Goal: Task Accomplishment & Management: Use online tool/utility

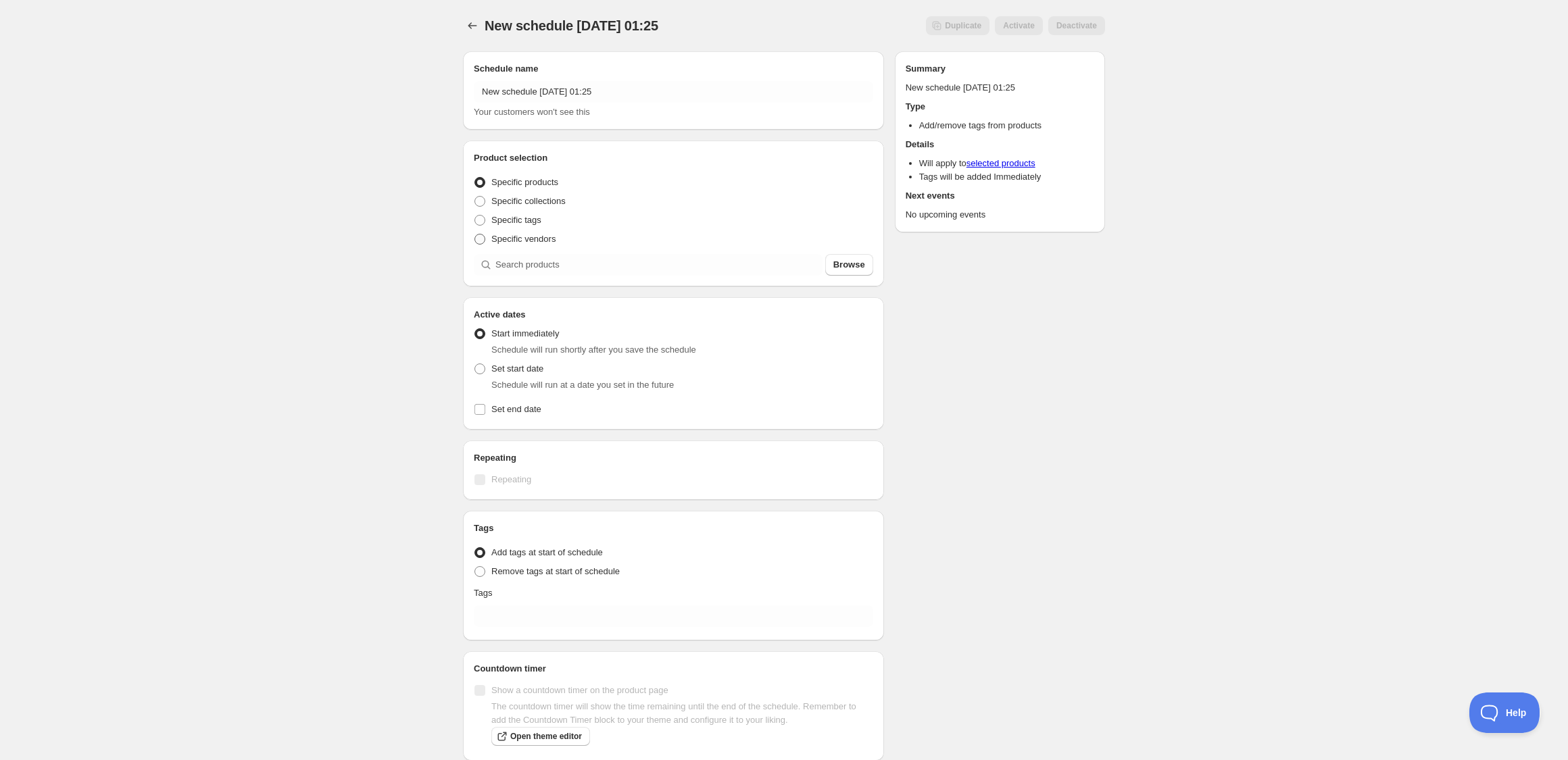
drag, startPoint x: 533, startPoint y: 197, endPoint x: 538, endPoint y: 238, distance: 41.3
click at [533, 198] on span "Specific collections" at bounding box center [529, 201] width 74 height 10
click at [476, 196] on input "Specific collections" at bounding box center [475, 196] width 1 height 1
radio input "true"
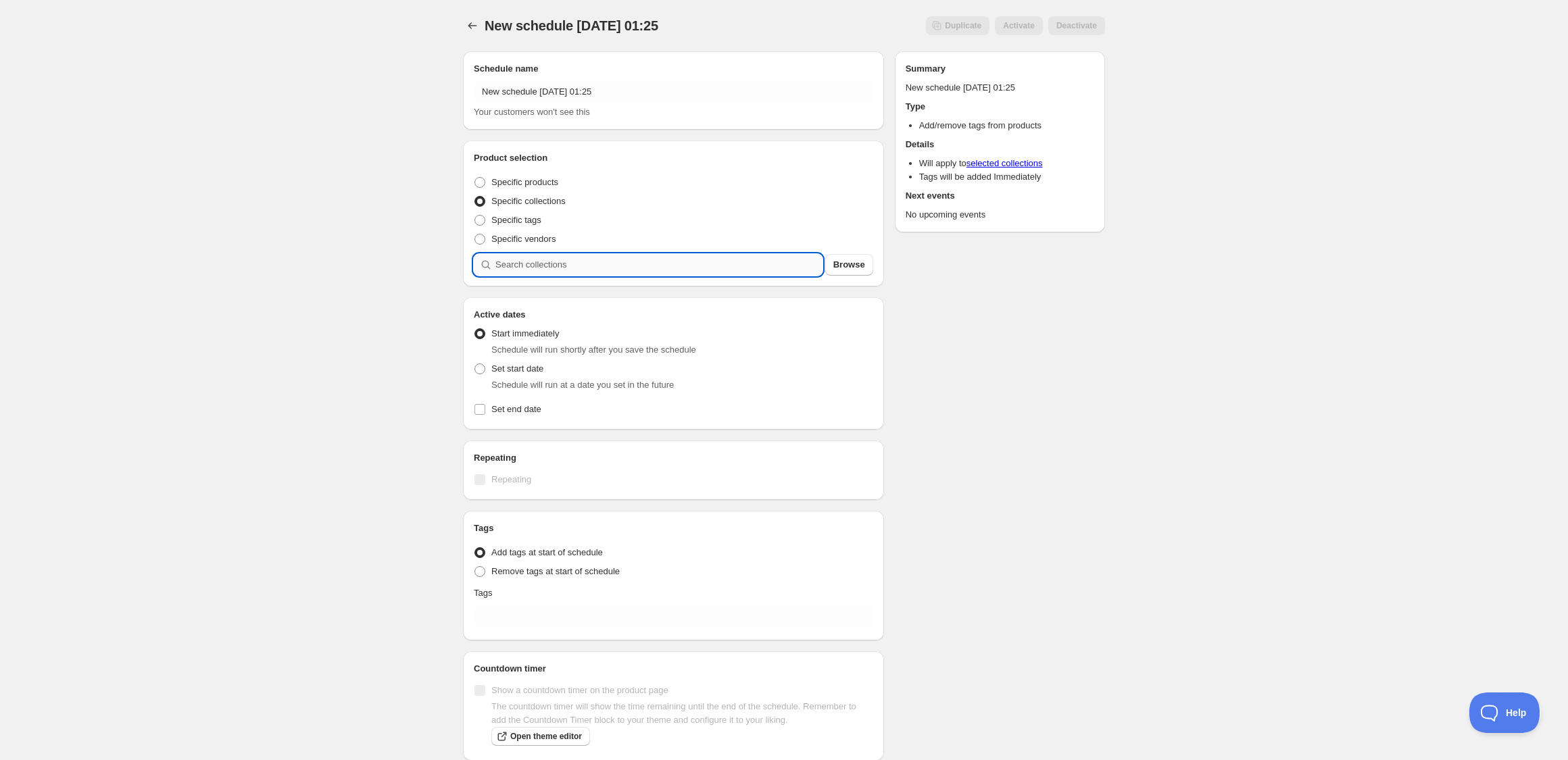
click at [529, 262] on input "search" at bounding box center [659, 264] width 327 height 21
type input "s"
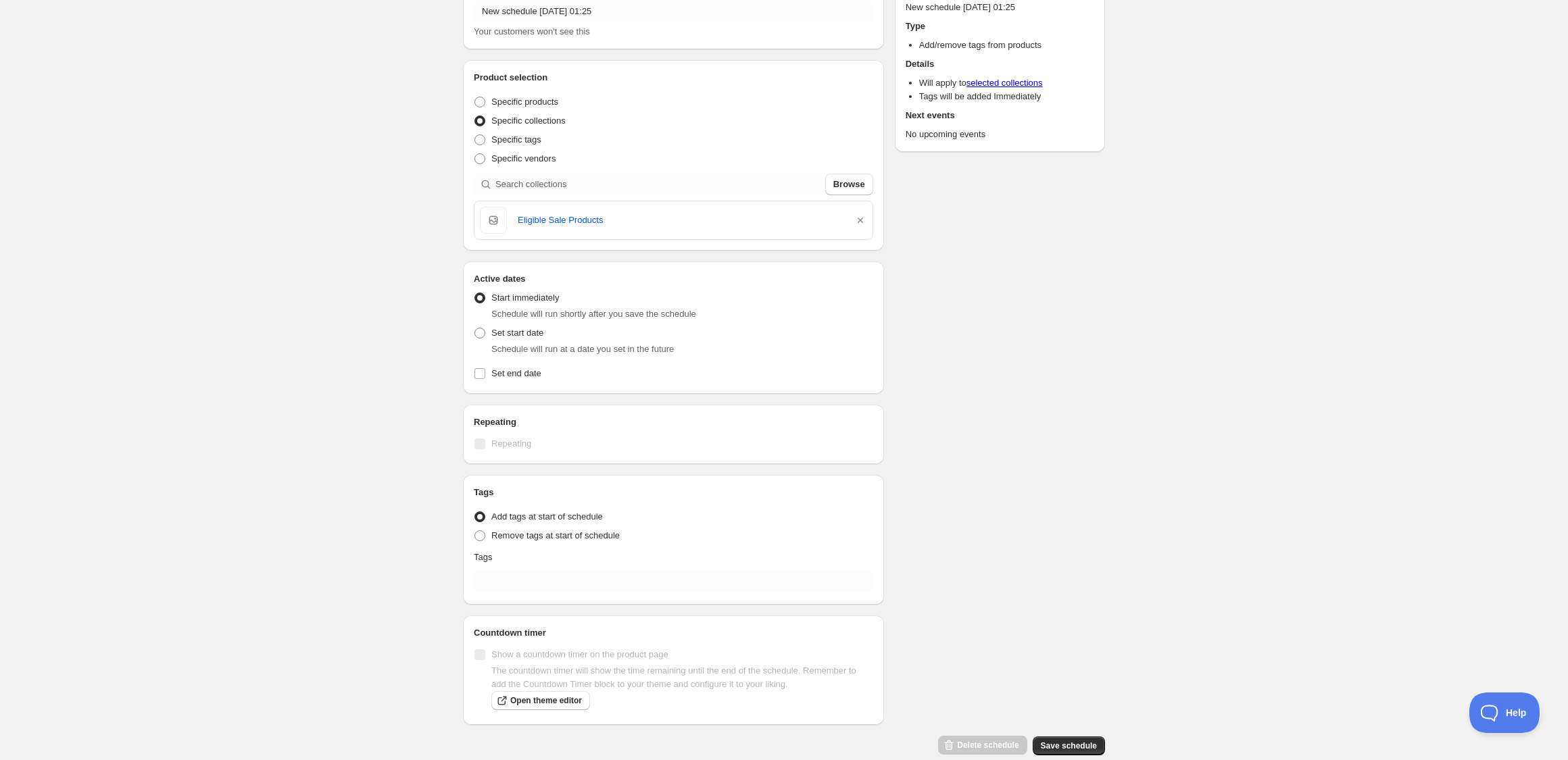
scroll to position [87, 0]
drag, startPoint x: 481, startPoint y: 327, endPoint x: 473, endPoint y: 332, distance: 9.4
click at [481, 327] on span at bounding box center [480, 327] width 11 height 11
click at [476, 322] on input "Set start date" at bounding box center [475, 322] width 1 height 1
radio input "true"
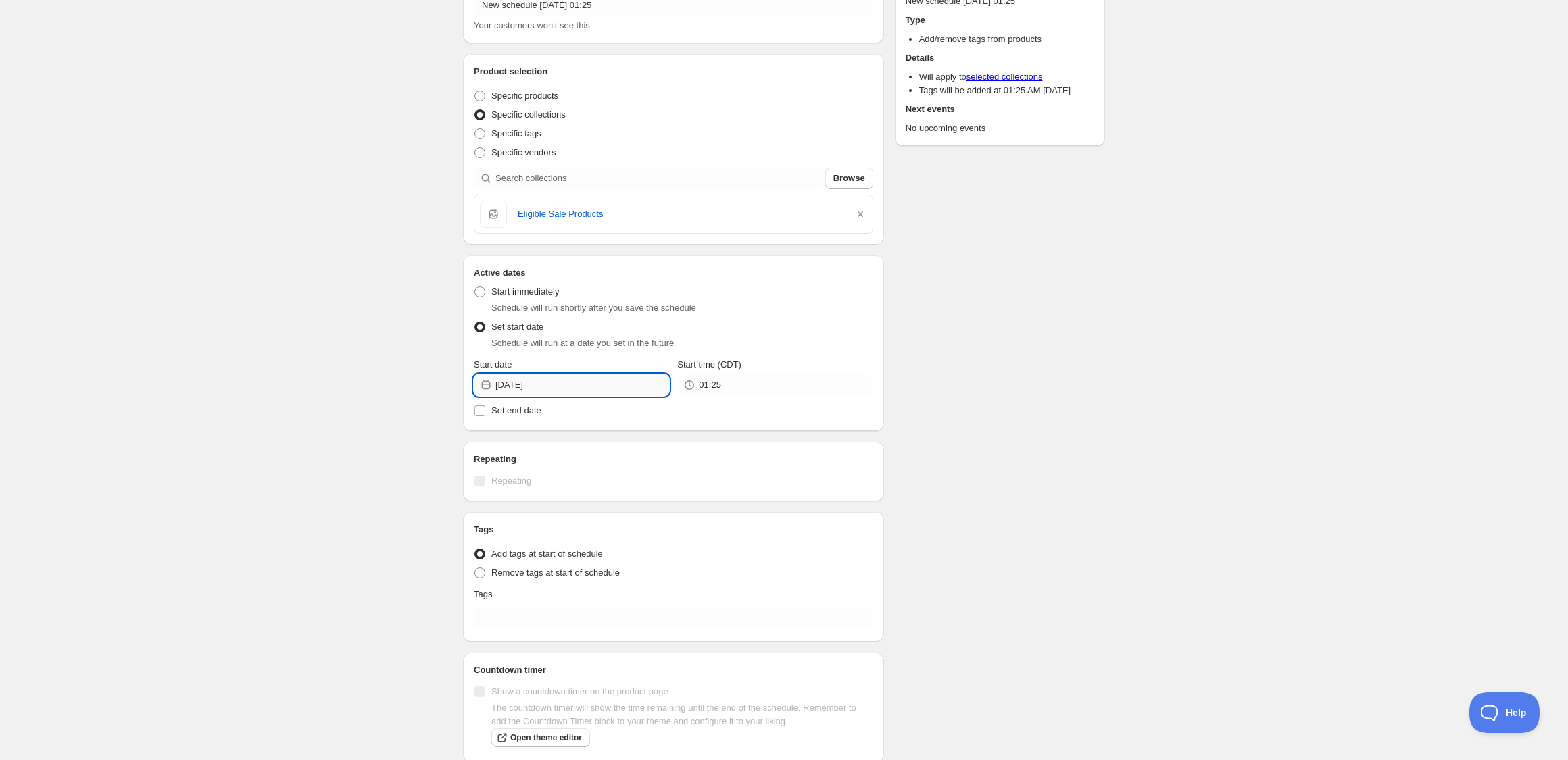
click at [596, 386] on input "[DATE]" at bounding box center [582, 385] width 174 height 21
drag, startPoint x: 649, startPoint y: 545, endPoint x: 694, endPoint y: 477, distance: 81.5
click at [649, 544] on span "30" at bounding box center [646, 545] width 14 height 11
type input "2025-08-30"
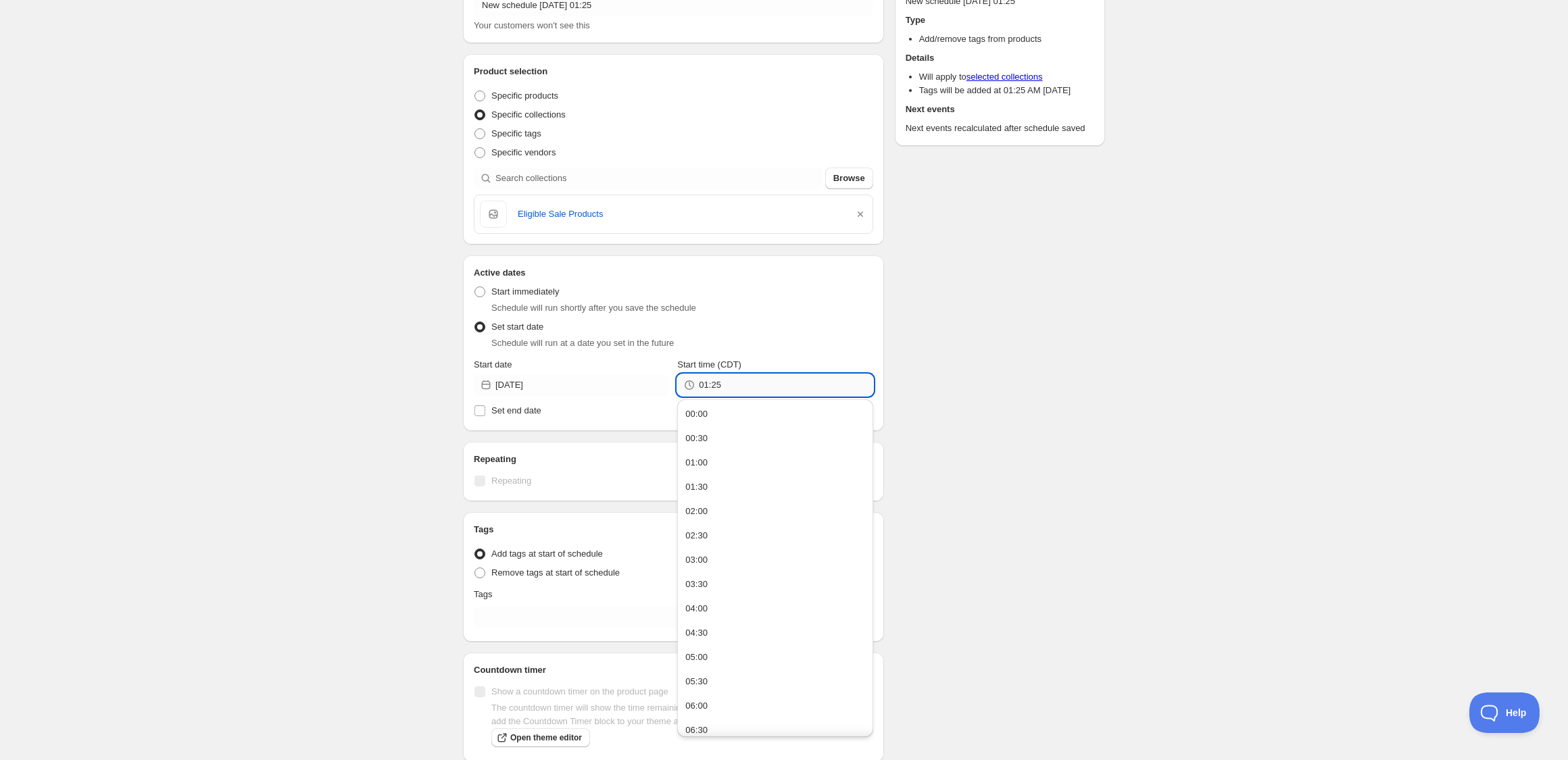
click at [774, 385] on input "01:25" at bounding box center [785, 385] width 174 height 21
click at [721, 619] on button "07:00" at bounding box center [775, 617] width 187 height 21
type input "07:00"
drag, startPoint x: 409, startPoint y: 491, endPoint x: 467, endPoint y: 447, distance: 72.8
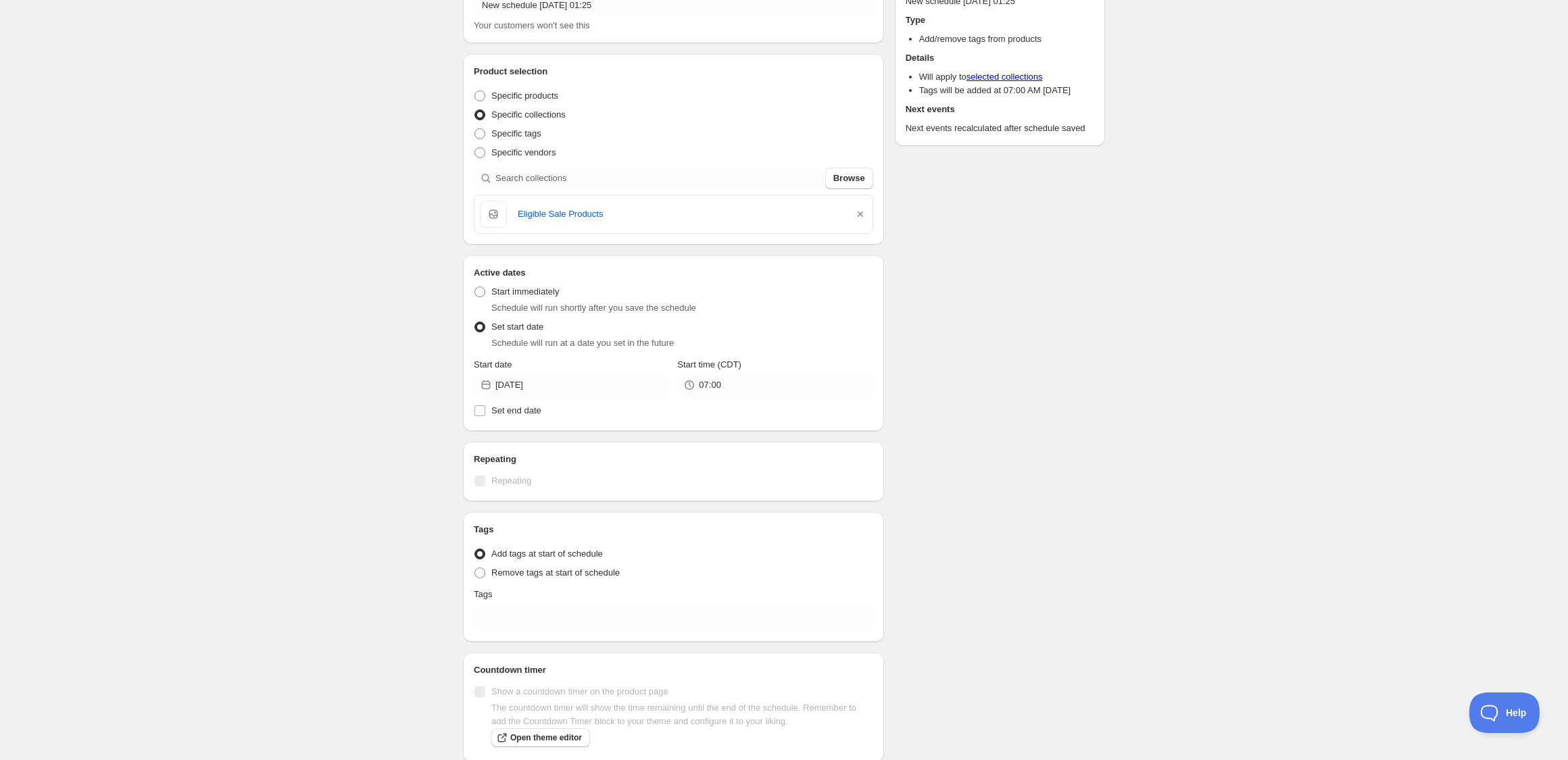
click at [410, 491] on div "New schedule Aug 27 2025 01:25. This page is ready New schedule Aug 27 2025 01:…" at bounding box center [784, 366] width 1568 height 906
click at [483, 409] on input "Set end date" at bounding box center [480, 411] width 11 height 11
checkbox input "true"
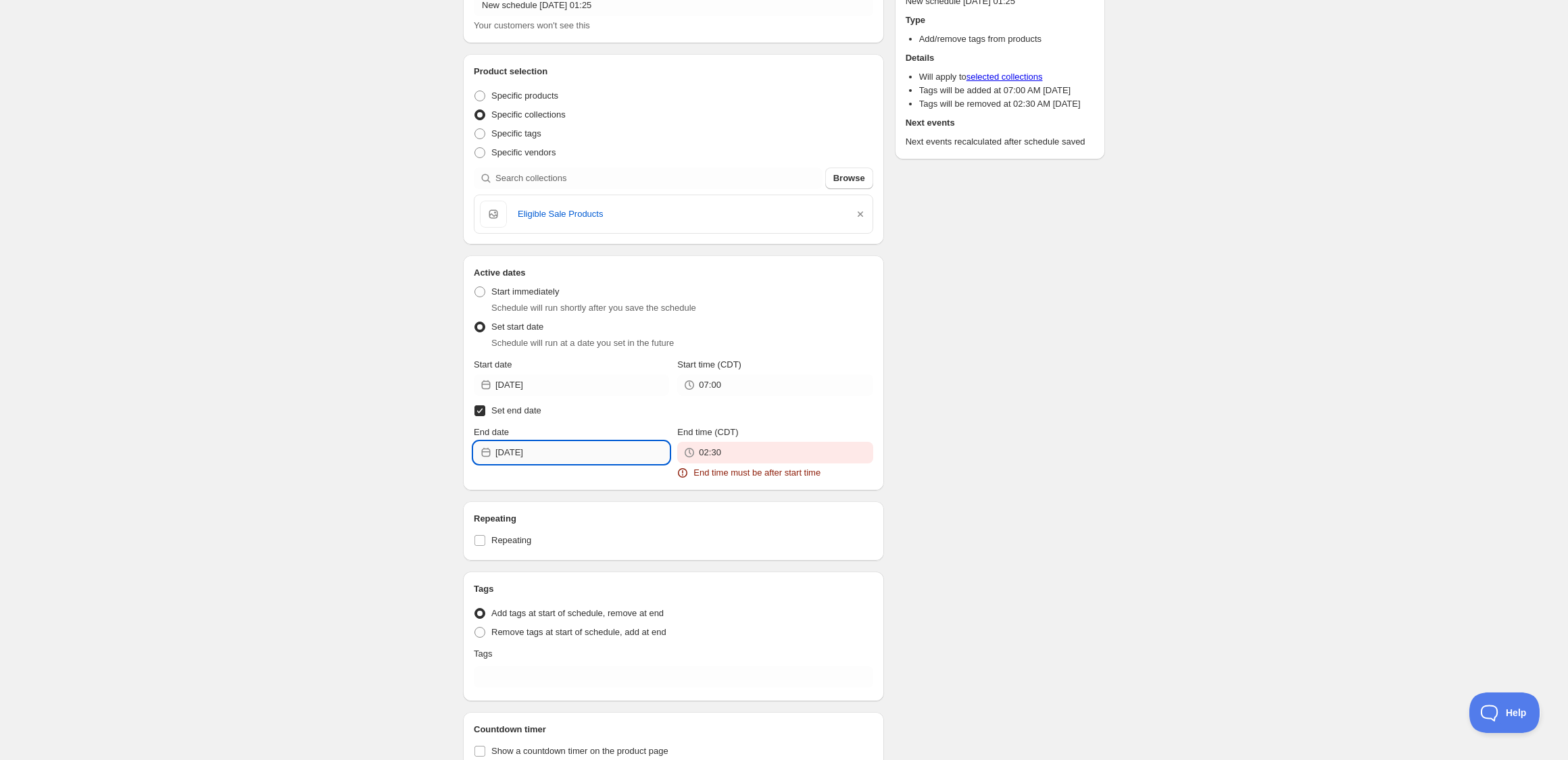
click at [585, 452] on input "2025-08-27" at bounding box center [582, 452] width 174 height 21
click at [649, 483] on icon "Show next month, September 2025" at bounding box center [651, 484] width 13 height 13
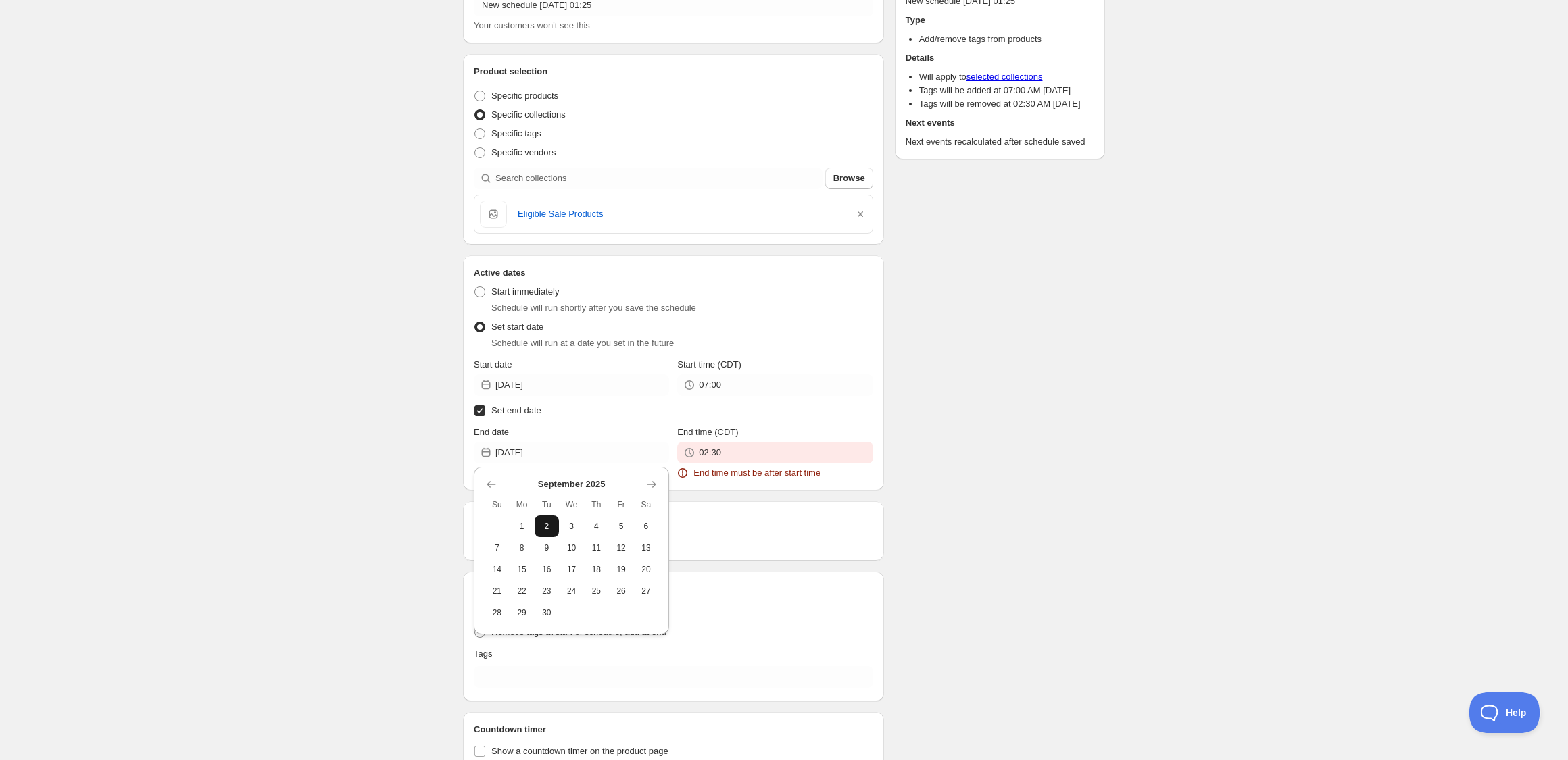
click at [548, 524] on span "2" at bounding box center [547, 526] width 14 height 11
type input "2025-09-02"
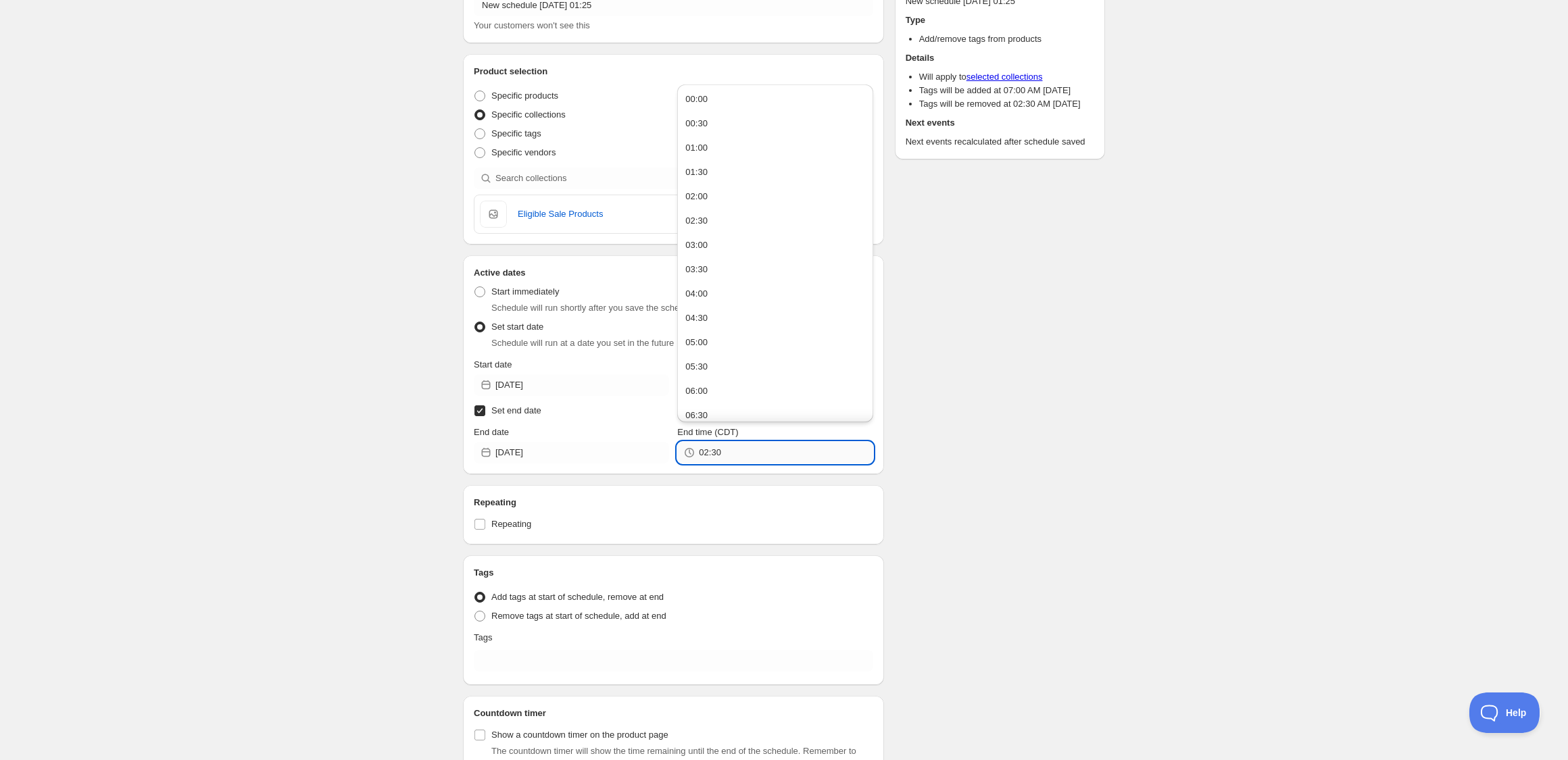
click at [748, 455] on input "02:30" at bounding box center [785, 452] width 174 height 21
click at [727, 193] on button "02:00" at bounding box center [775, 196] width 187 height 21
type input "02:00"
click at [917, 433] on div "Schedule name New schedule Aug 27 2025 01:25 Your customers won't see this Prod…" at bounding box center [778, 395] width 653 height 882
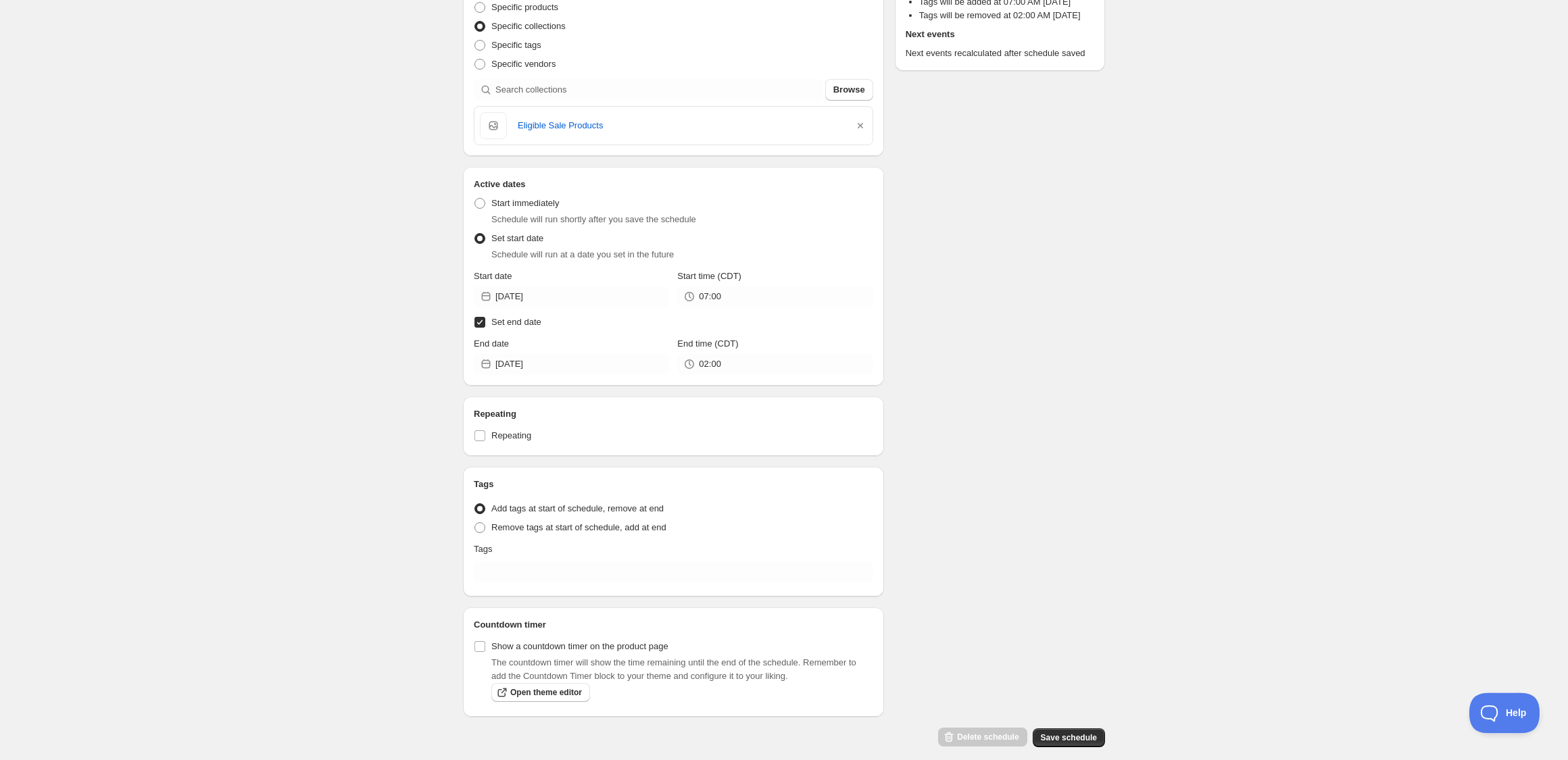
scroll to position [189, 0]
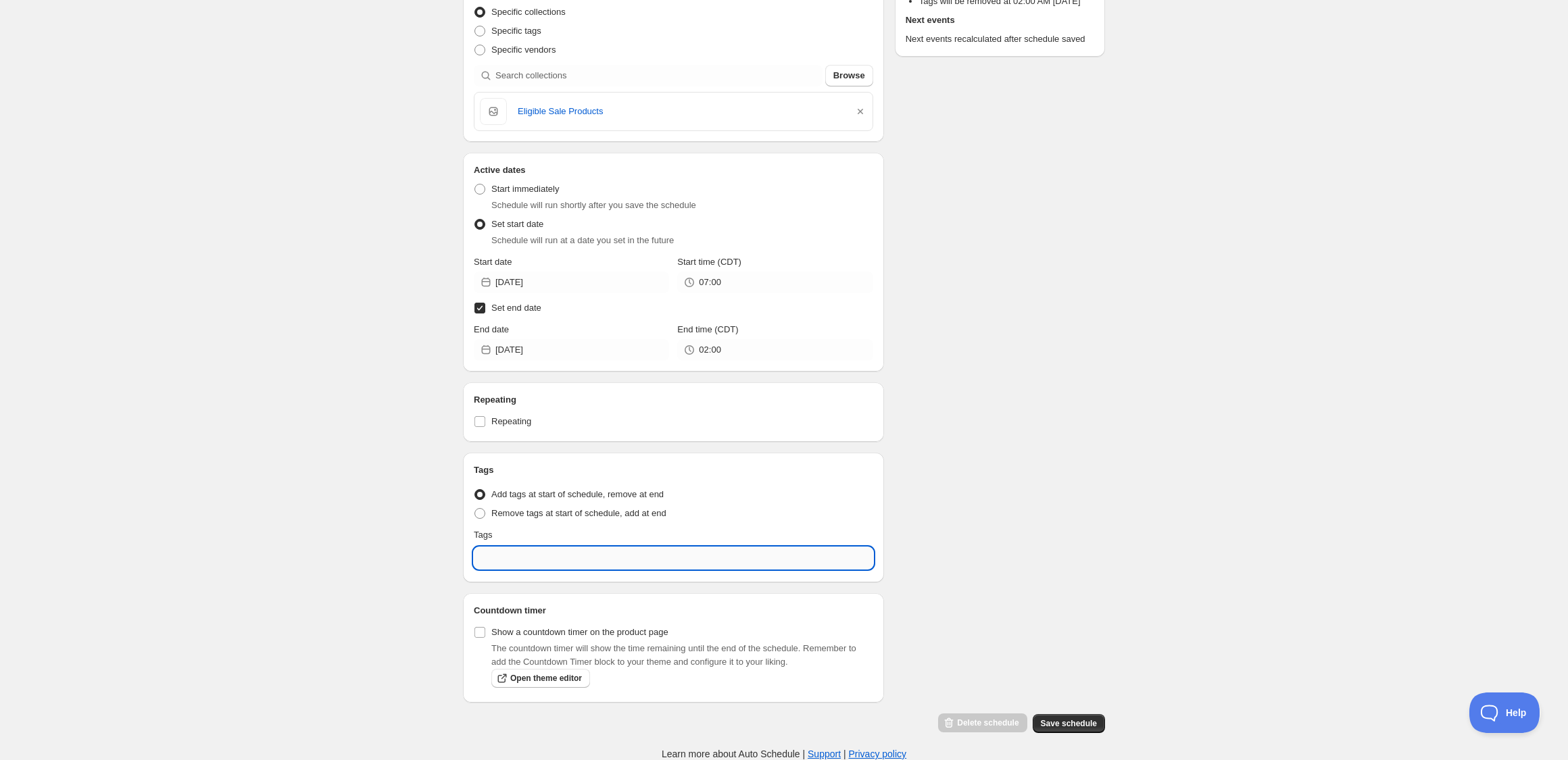
click at [543, 558] on input "text" at bounding box center [674, 558] width 400 height 21
click at [523, 556] on input "_label:" at bounding box center [674, 558] width 400 height 21
click at [523, 555] on input "_label:" at bounding box center [674, 558] width 400 height 21
paste input "-XX%"
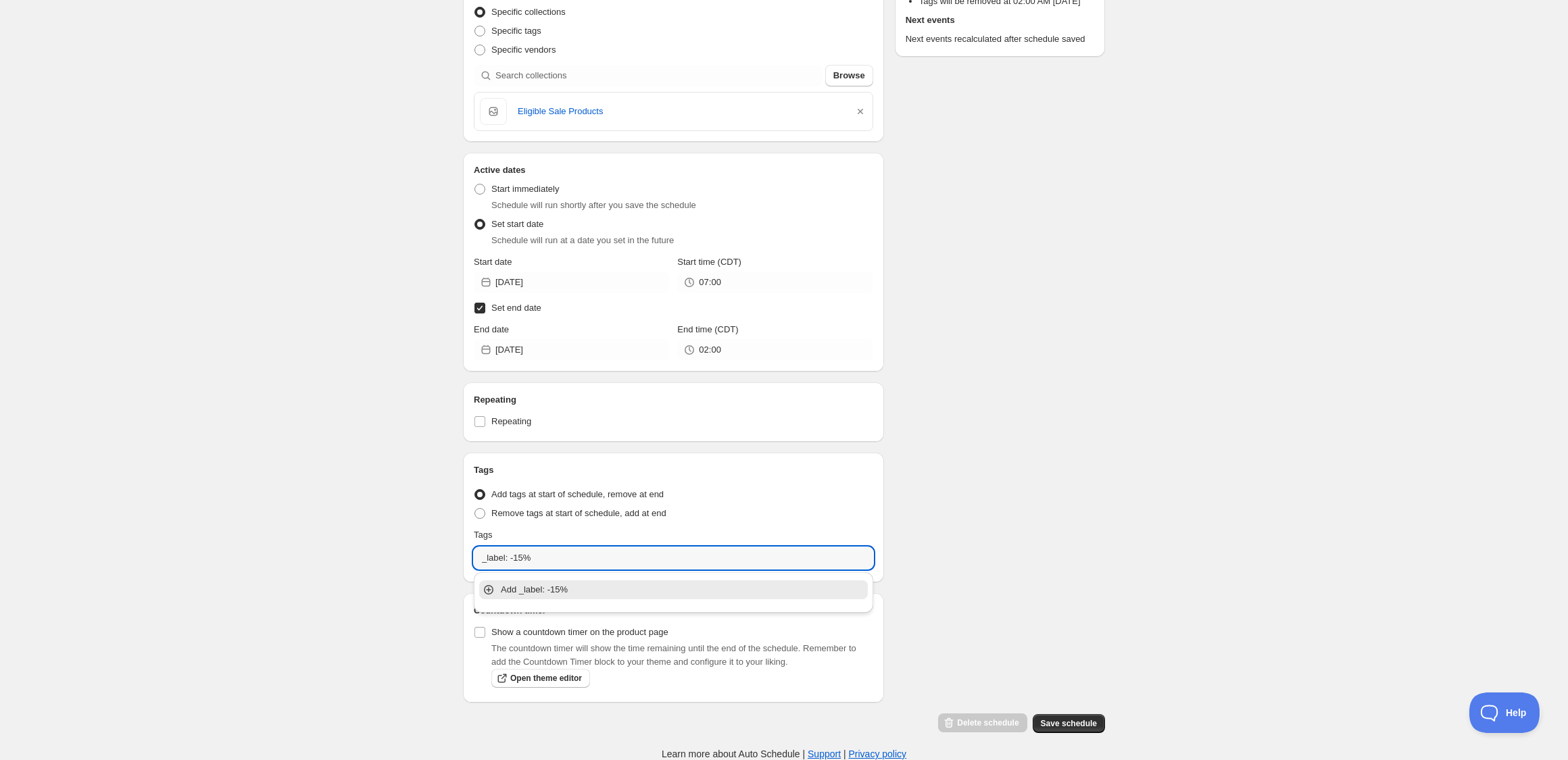
click at [572, 589] on p "Add _label: -15%" at bounding box center [682, 589] width 364 height 13
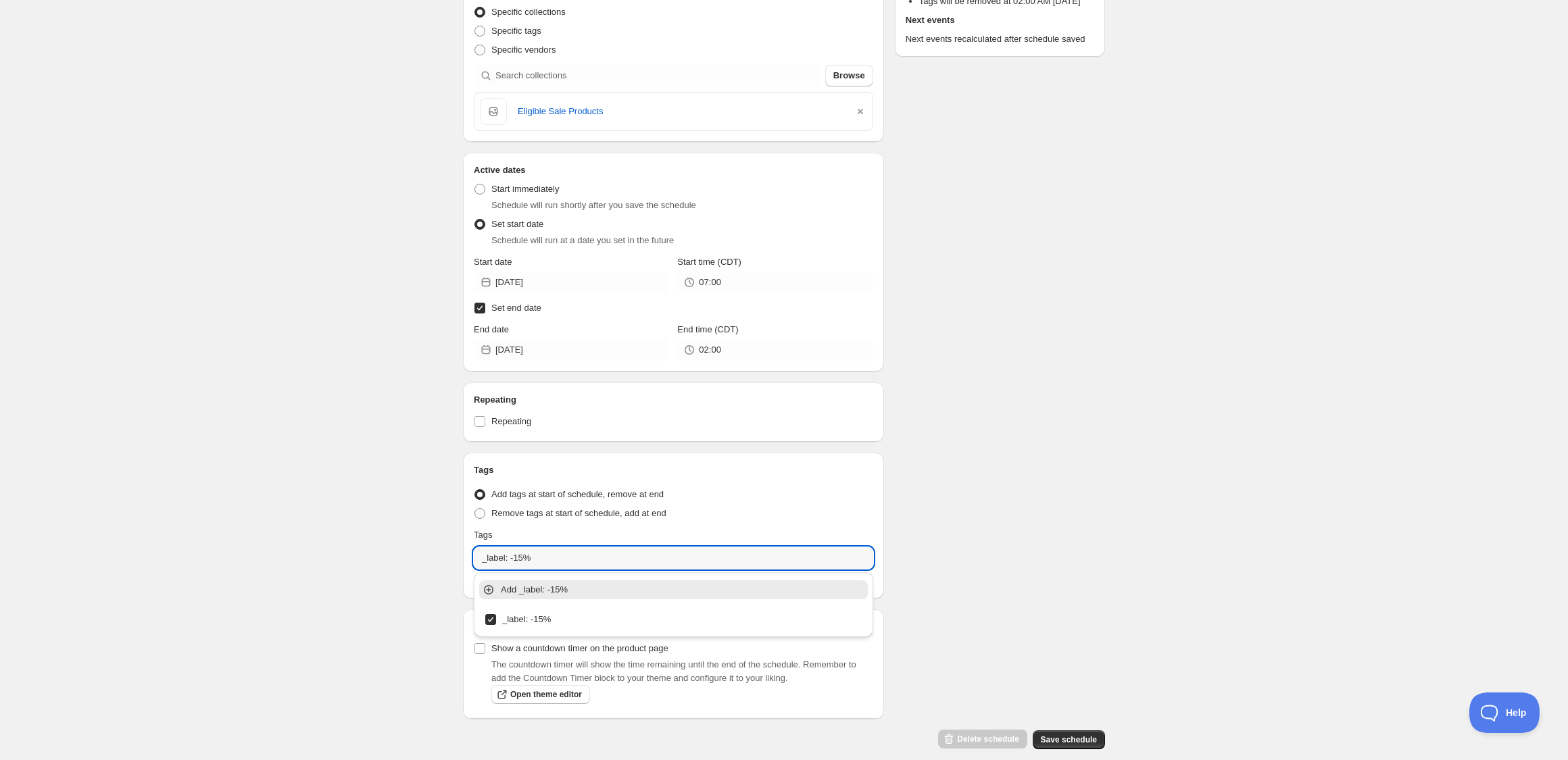
type input "_label: -15%"
click at [409, 525] on div "New schedule Aug 27 2025 01:25. This page is ready New schedule Aug 27 2025 01:…" at bounding box center [784, 294] width 1568 height 966
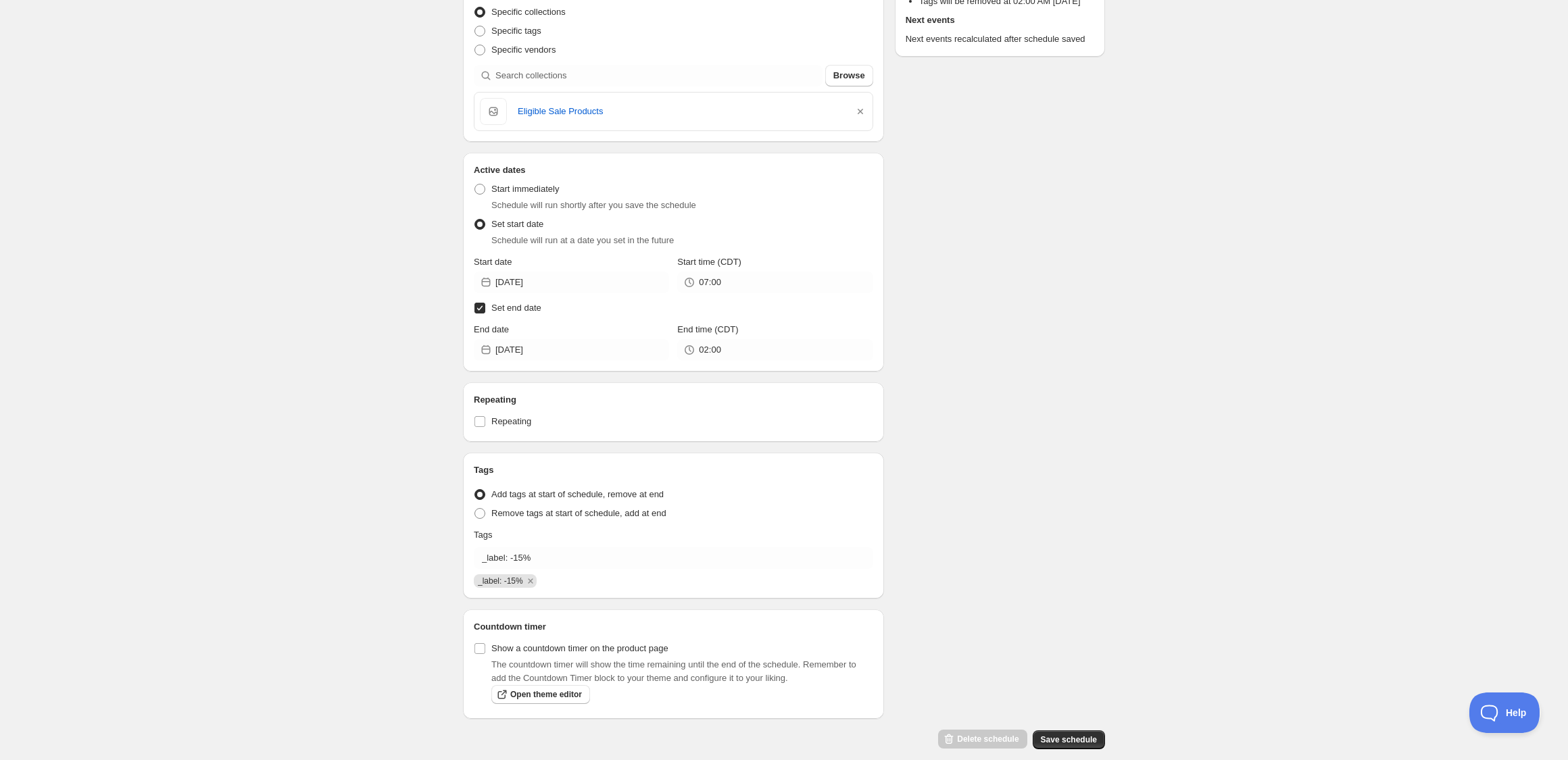
scroll to position [205, 0]
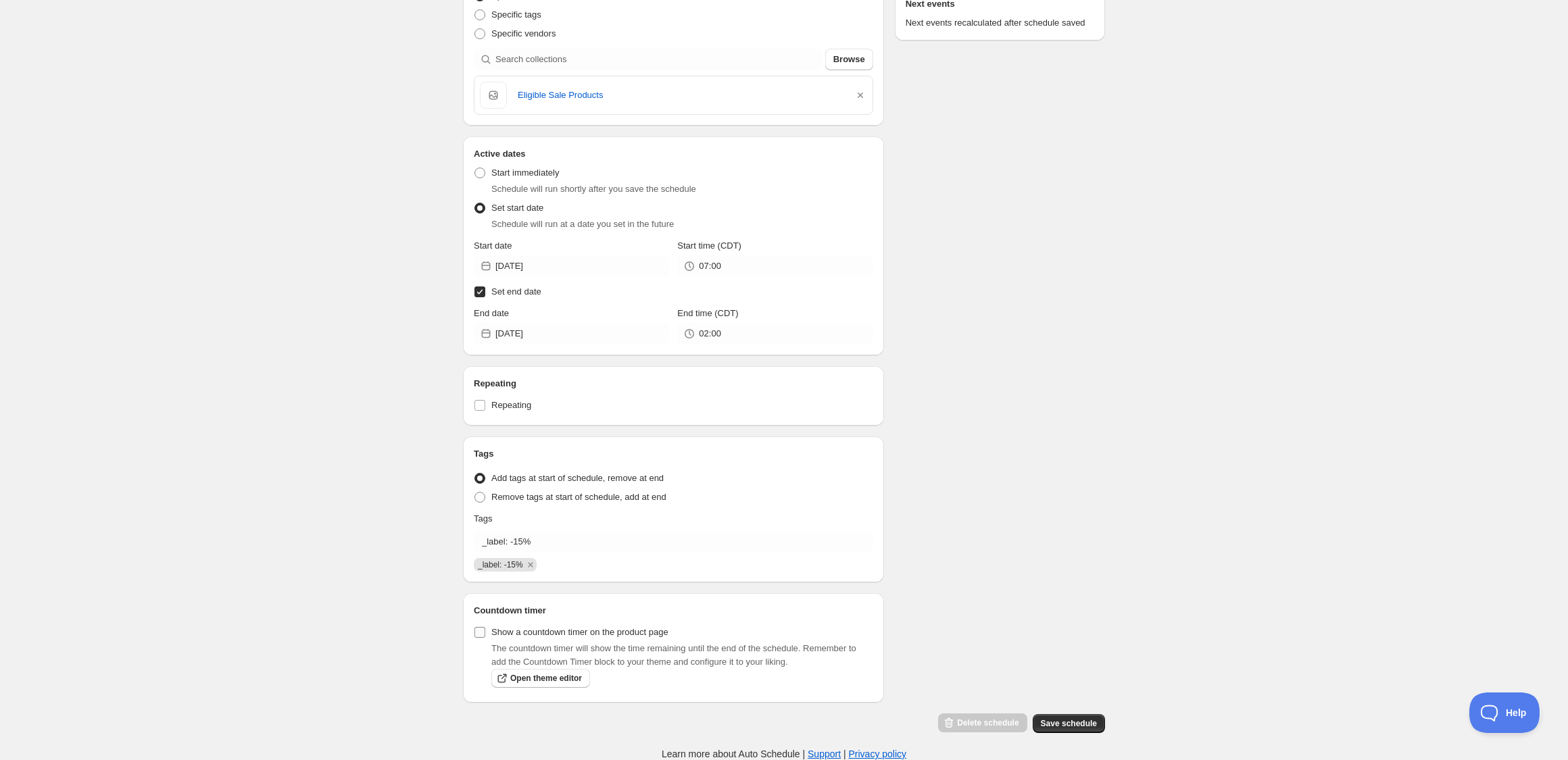
click at [481, 632] on input "Show a countdown timer on the product page" at bounding box center [480, 632] width 11 height 11
click at [479, 632] on input "Show a countdown timer on the product page" at bounding box center [480, 632] width 11 height 11
checkbox input "false"
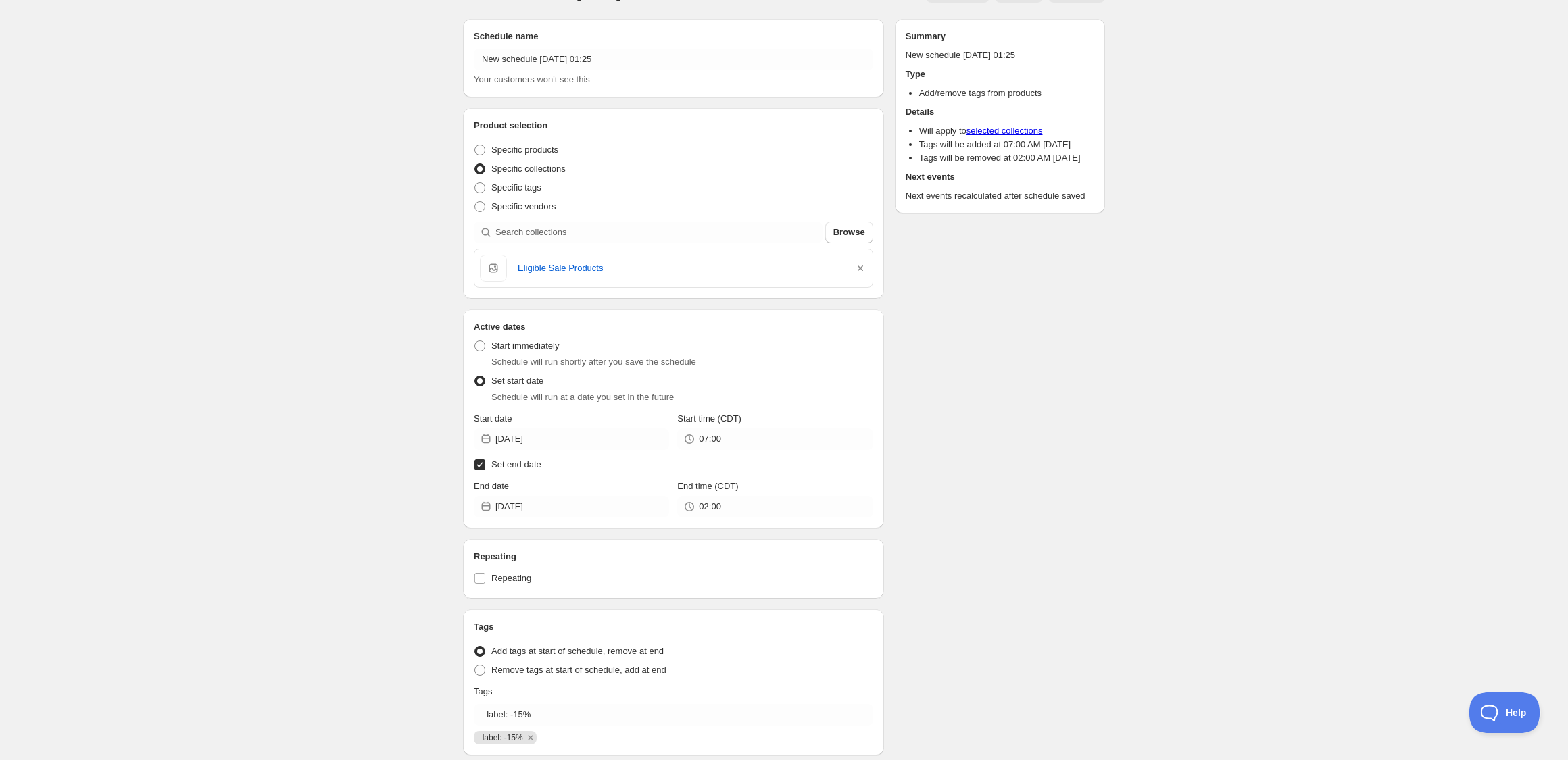
scroll to position [0, 0]
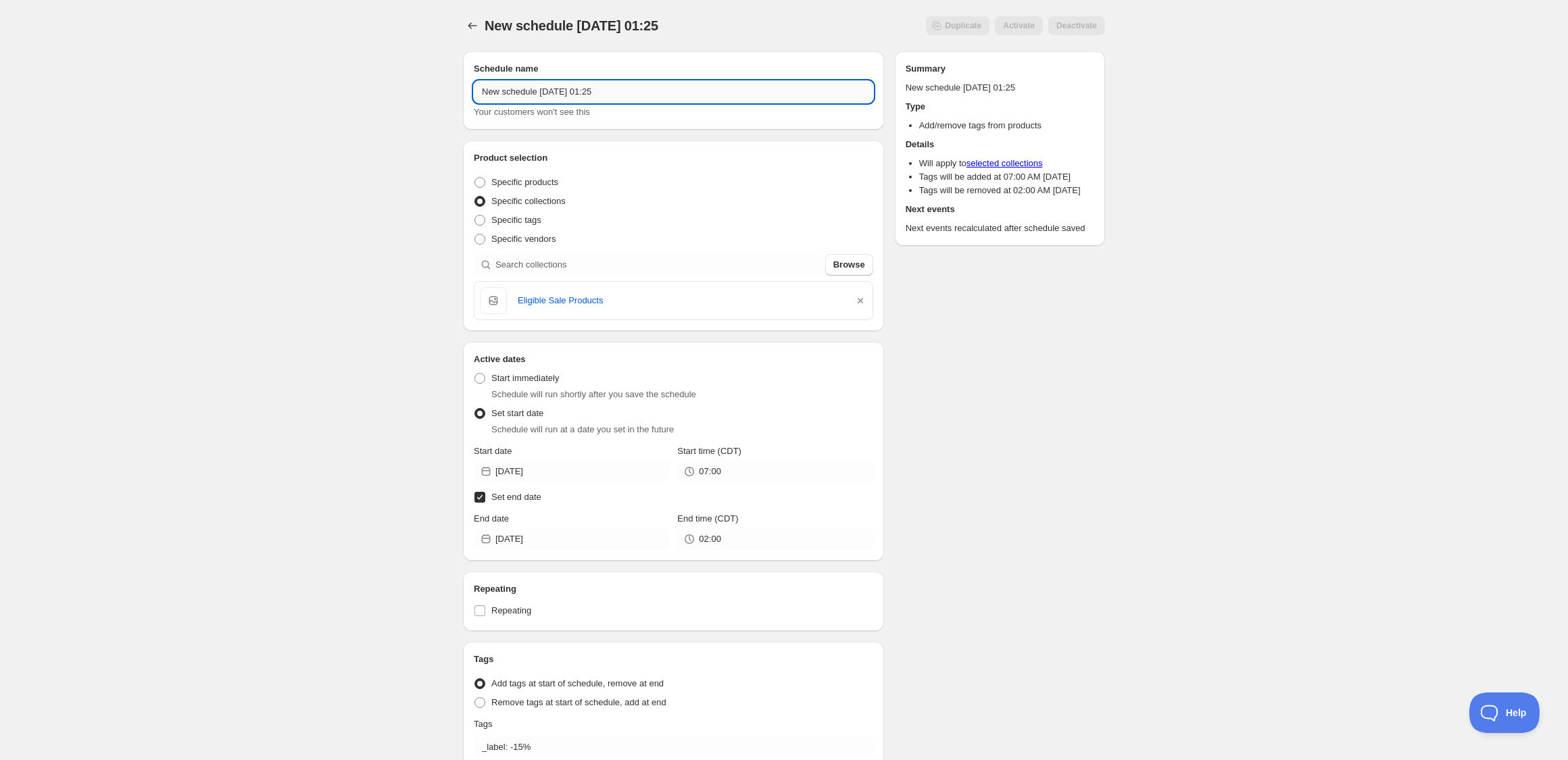
click at [699, 91] on input "New schedule Aug 27 2025 01:25" at bounding box center [674, 91] width 400 height 21
click at [698, 91] on input "New schedule Aug 27 2025 01:25" at bounding box center [674, 91] width 400 height 21
type input "Labor Day Sale 2025"
click at [802, 23] on div "Duplicate Activate Deactivate" at bounding box center [857, 26] width 496 height 19
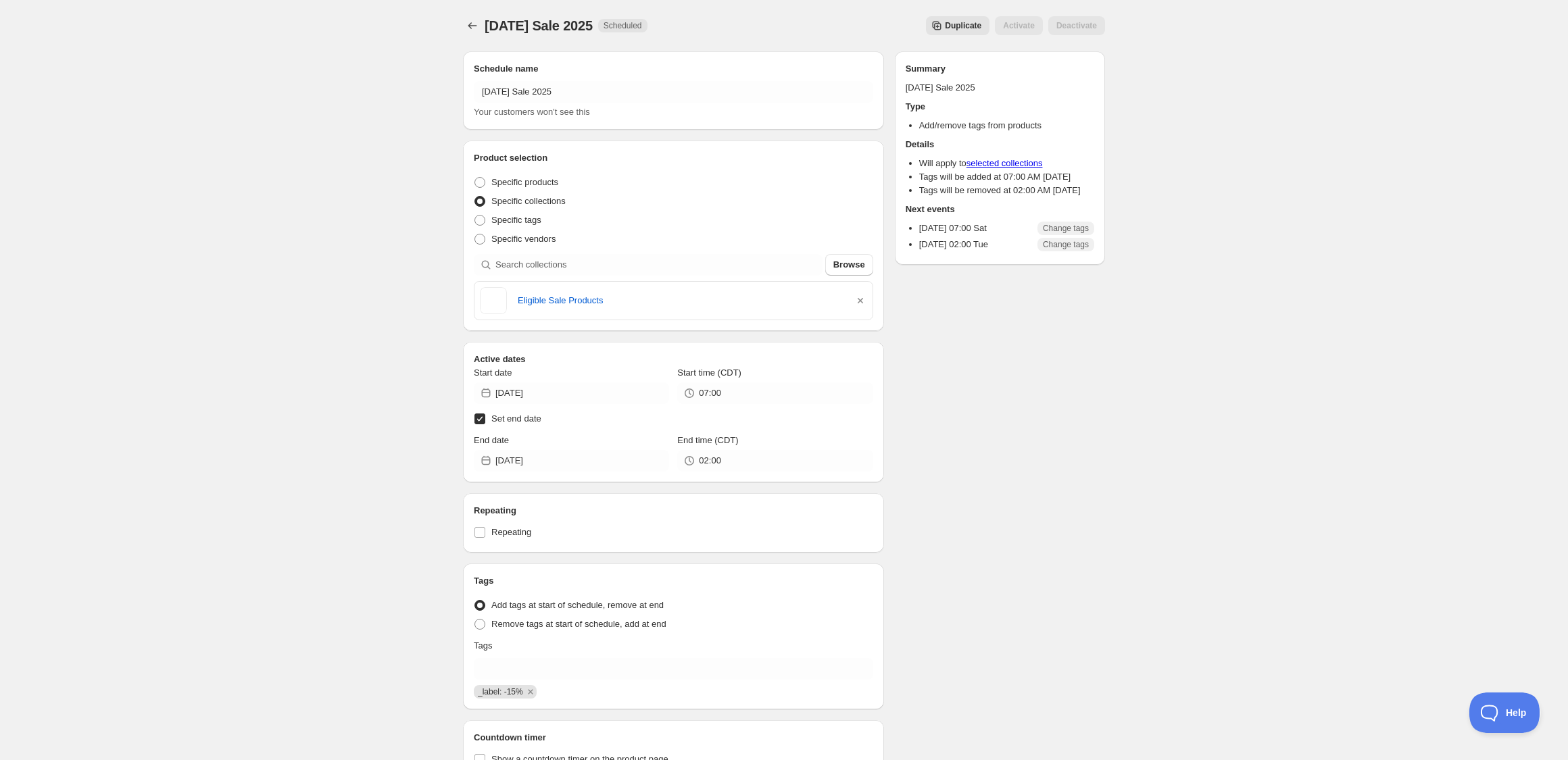
click at [371, 327] on div "Labor Day Sale 2025. This page is ready Labor Day Sale 2025 Scheduled Duplicate…" at bounding box center [784, 444] width 1568 height 888
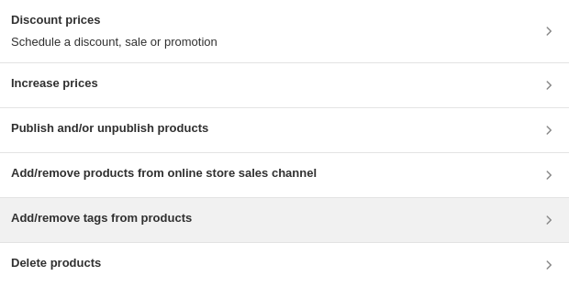
click at [190, 223] on h3 "Add/remove tags from products" at bounding box center [101, 218] width 181 height 18
